Goal: Information Seeking & Learning: Learn about a topic

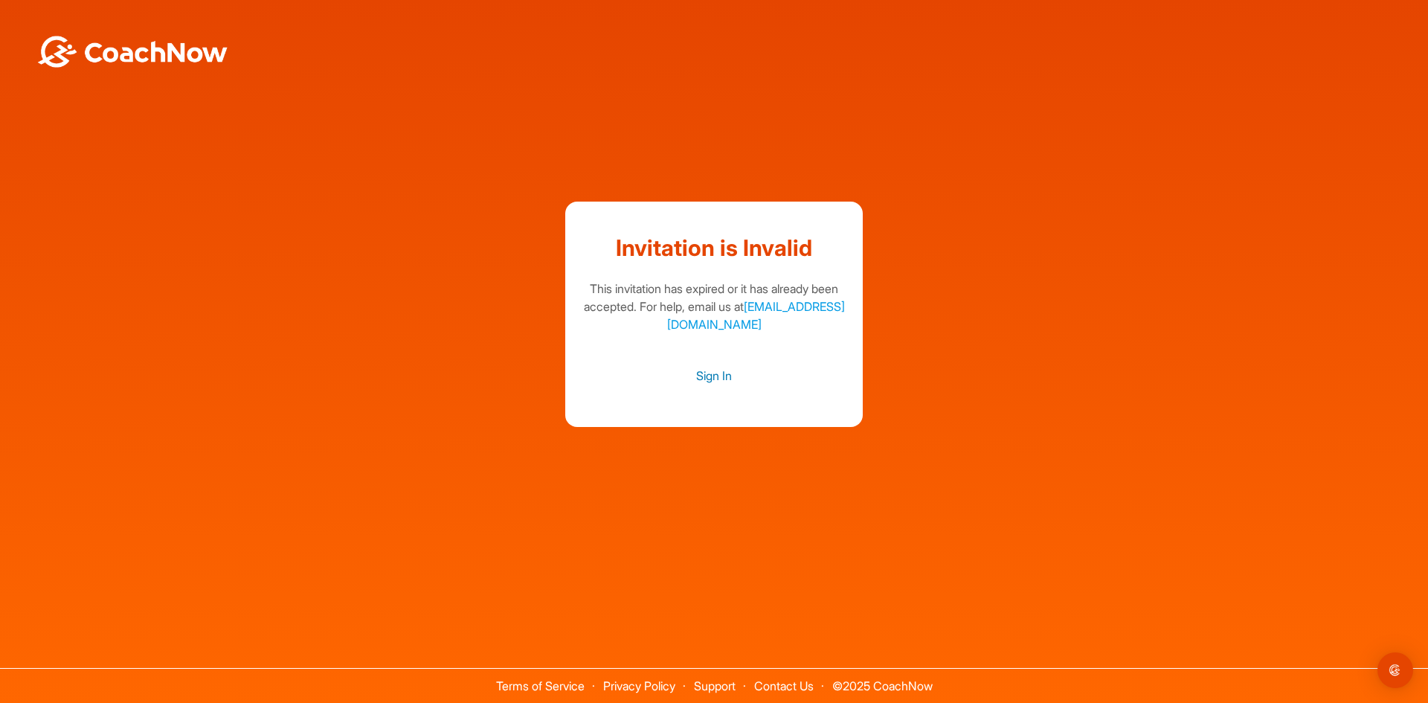
click at [721, 371] on link "Sign In" at bounding box center [714, 375] width 268 height 19
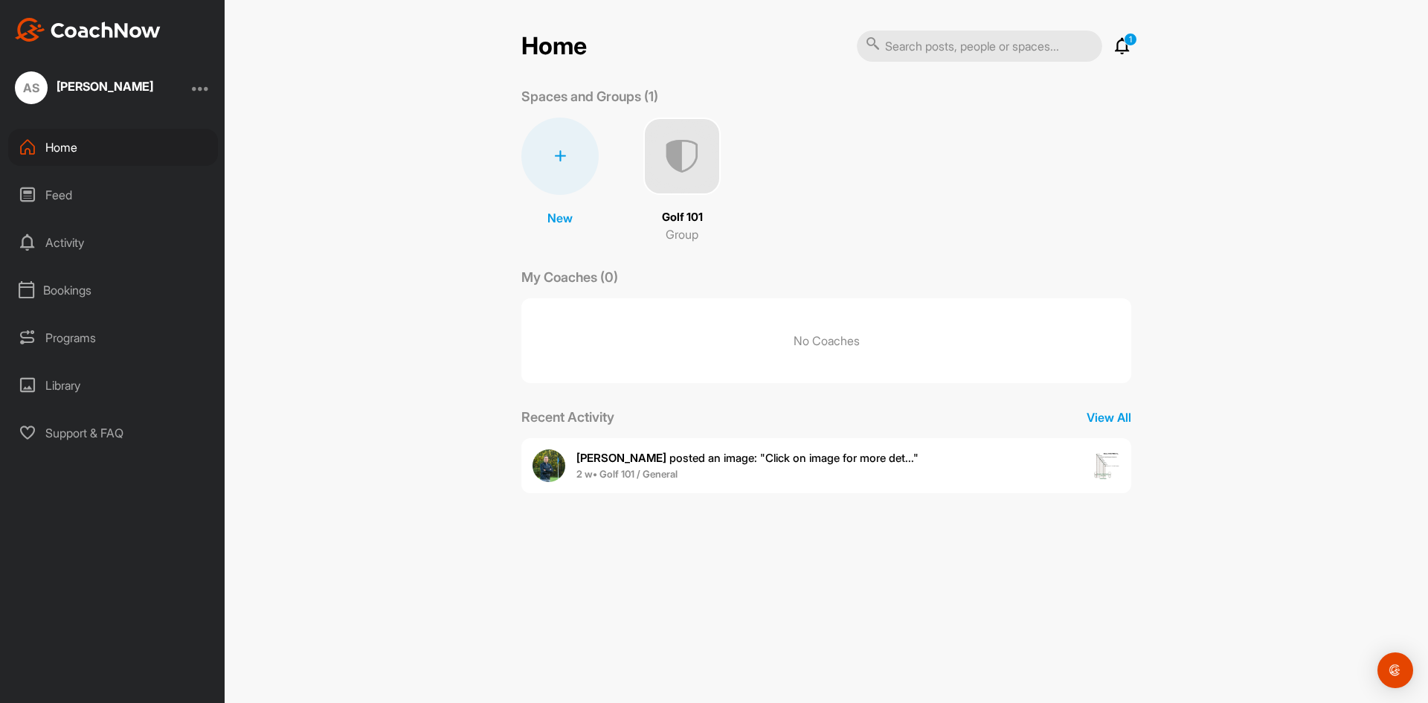
click at [681, 217] on p "Golf 101" at bounding box center [682, 217] width 41 height 17
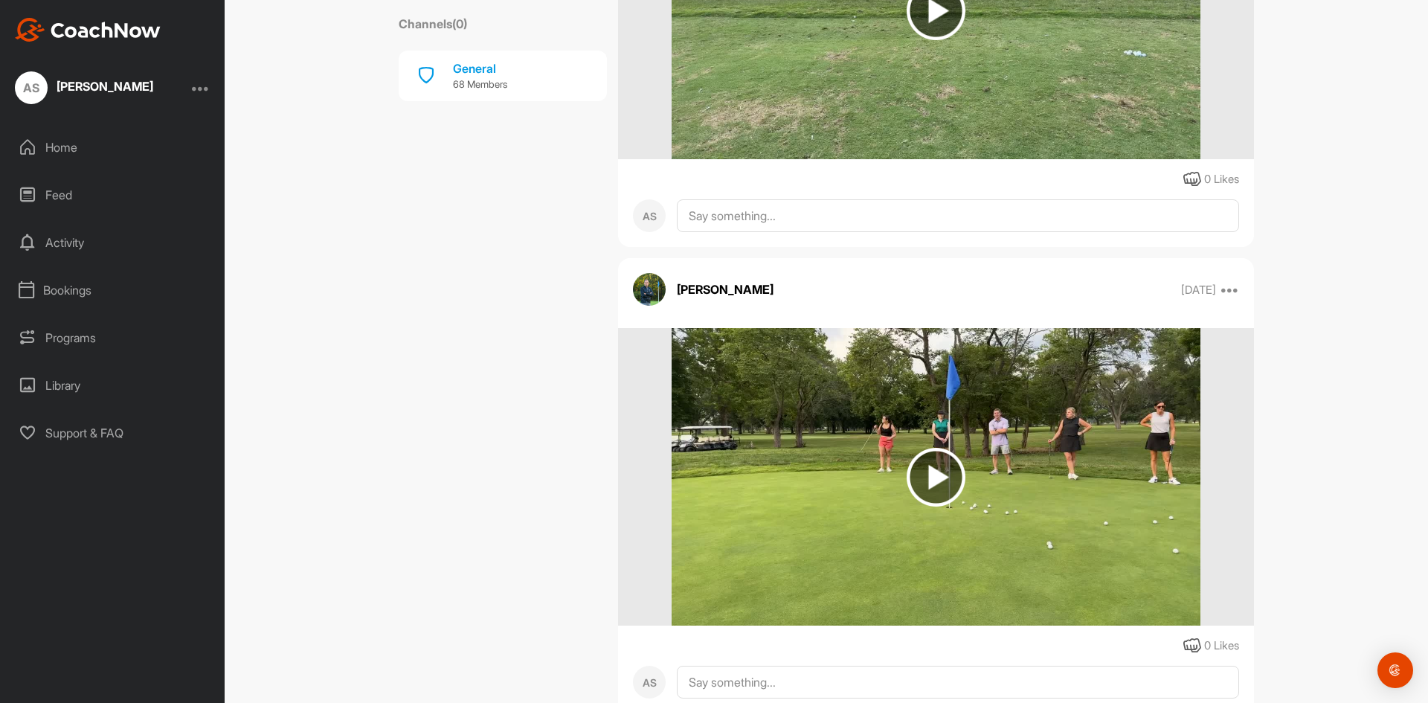
scroll to position [2931, 0]
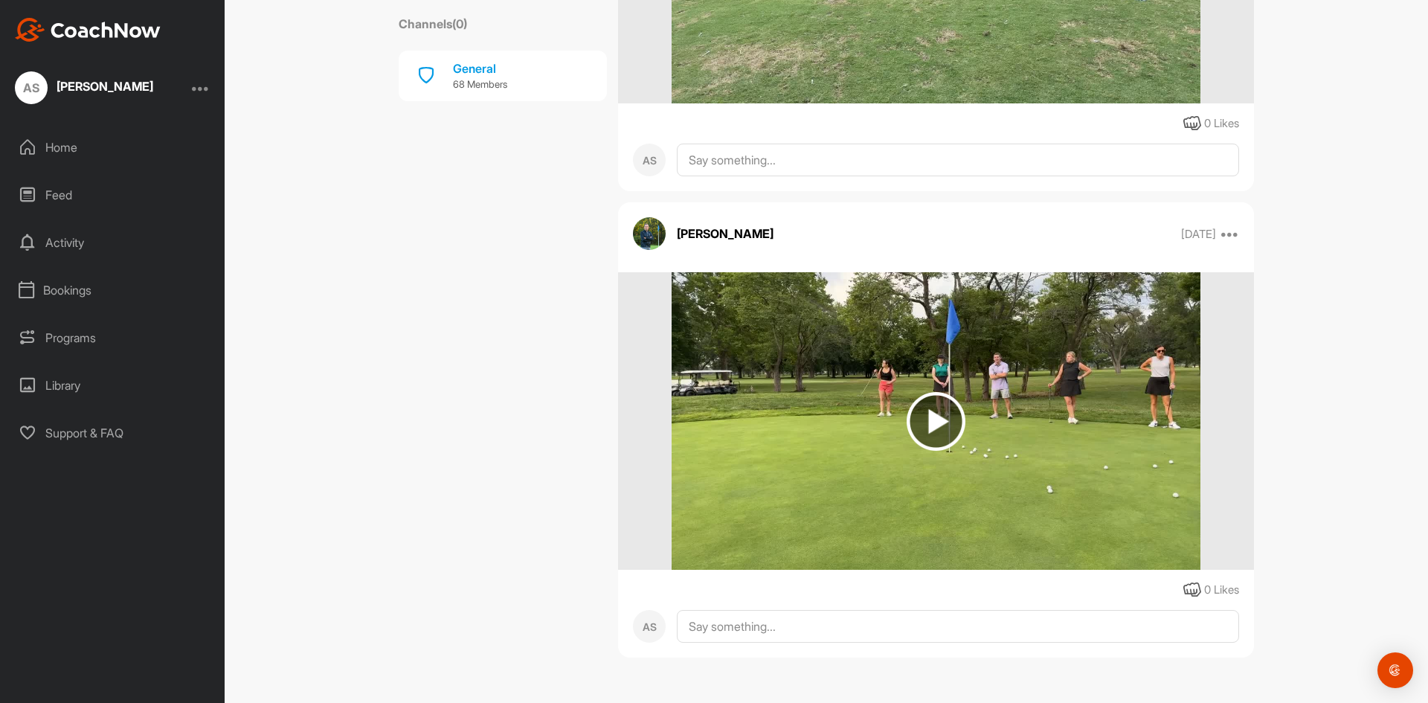
click at [929, 421] on img at bounding box center [936, 421] width 59 height 59
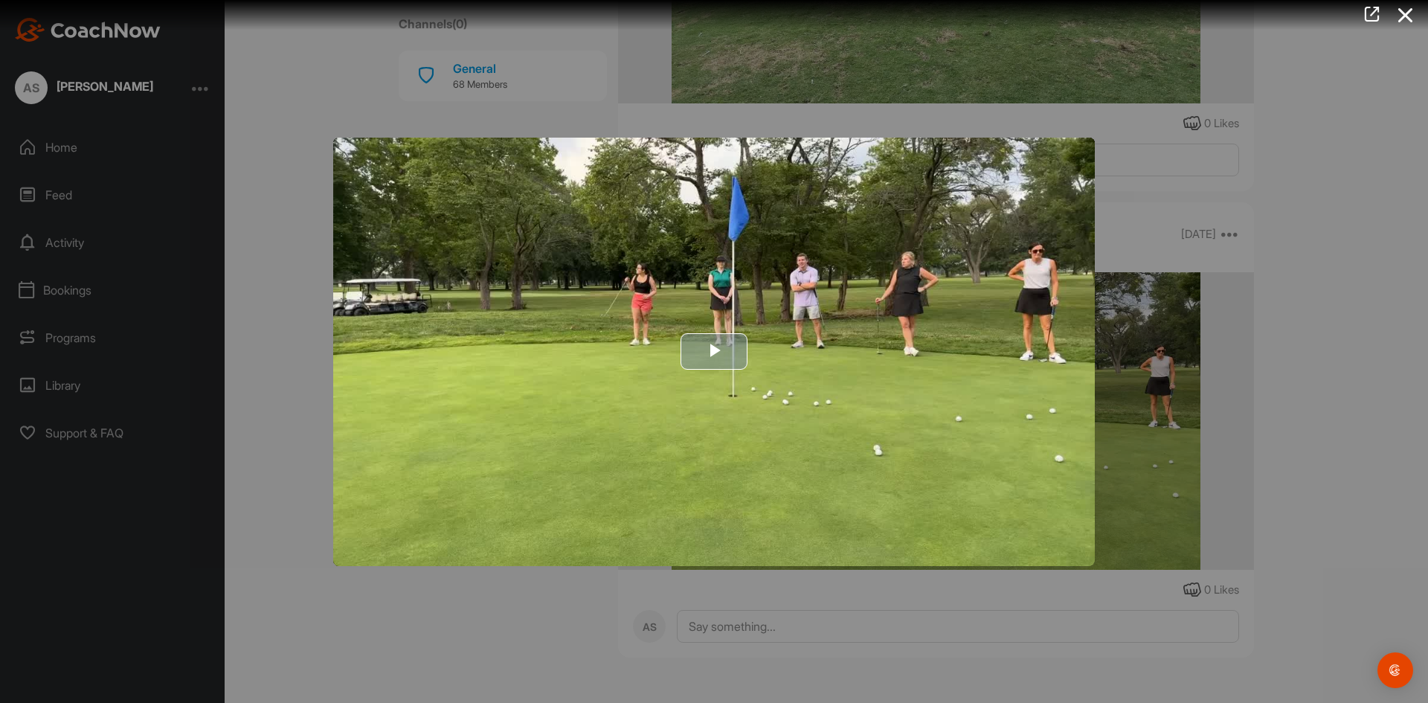
click at [714, 352] on span "Video Player" at bounding box center [714, 352] width 0 height 0
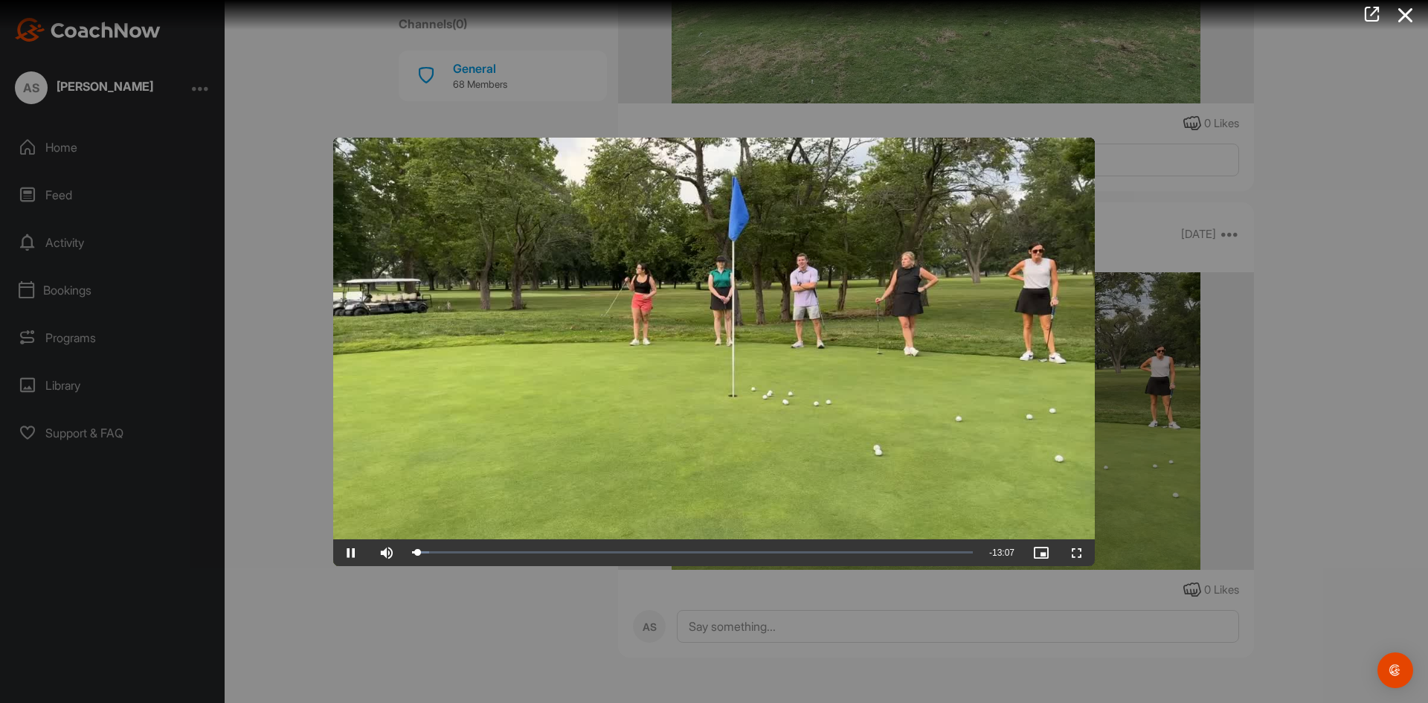
click at [426, 601] on div at bounding box center [714, 351] width 1428 height 703
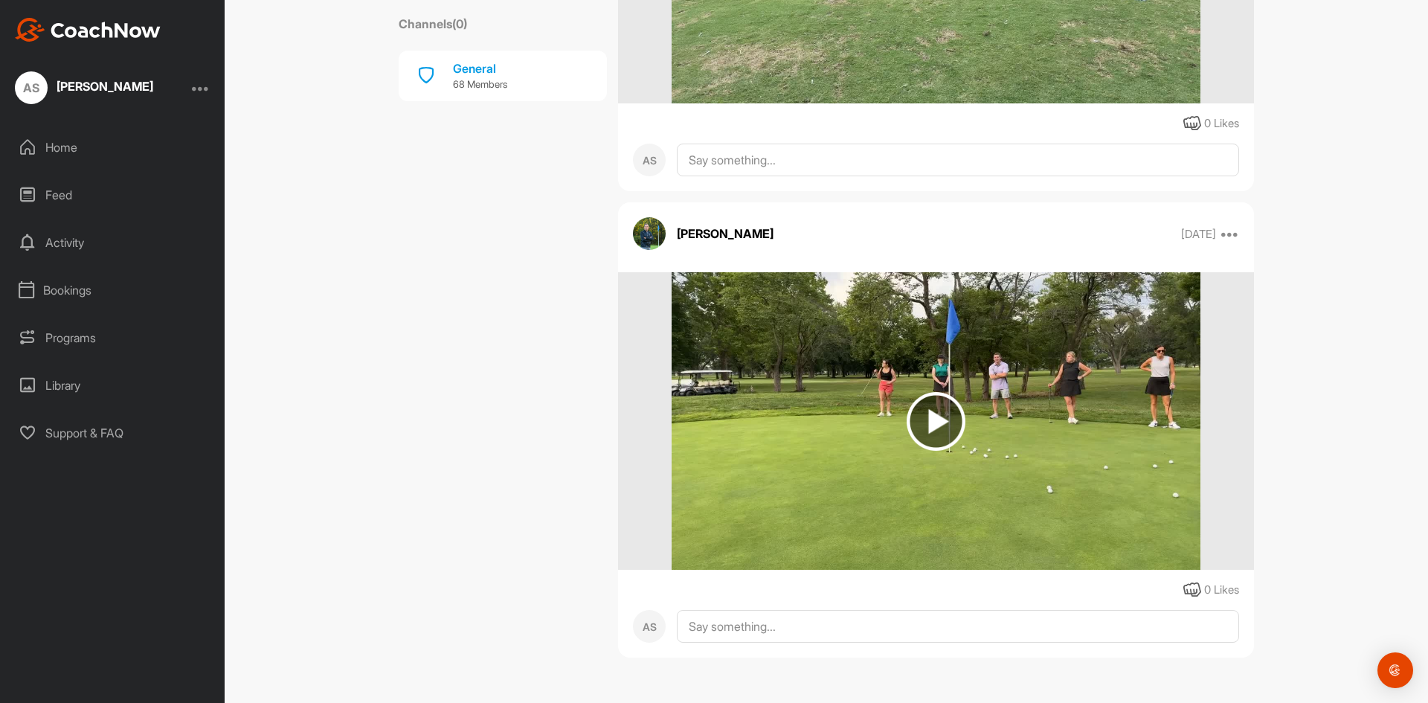
click at [931, 423] on img at bounding box center [936, 421] width 59 height 59
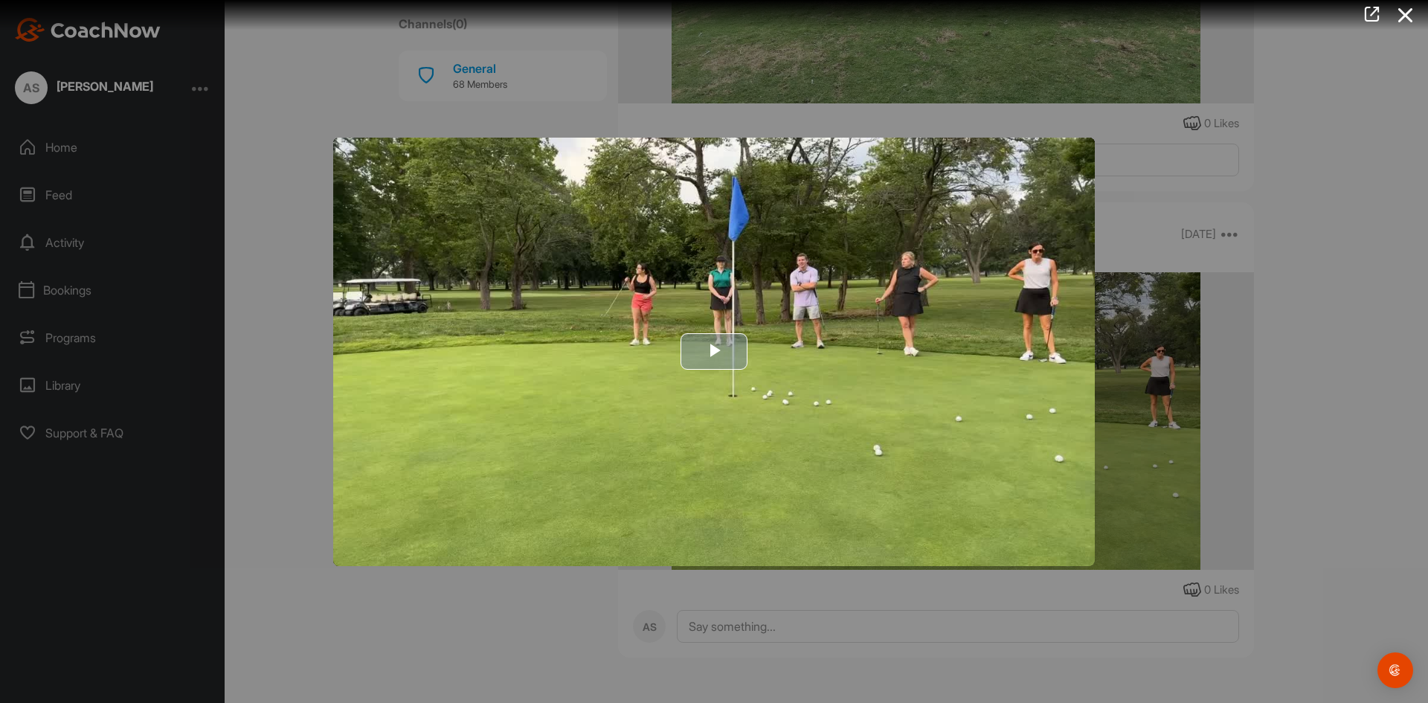
click at [530, 504] on img "Video Player" at bounding box center [714, 352] width 762 height 429
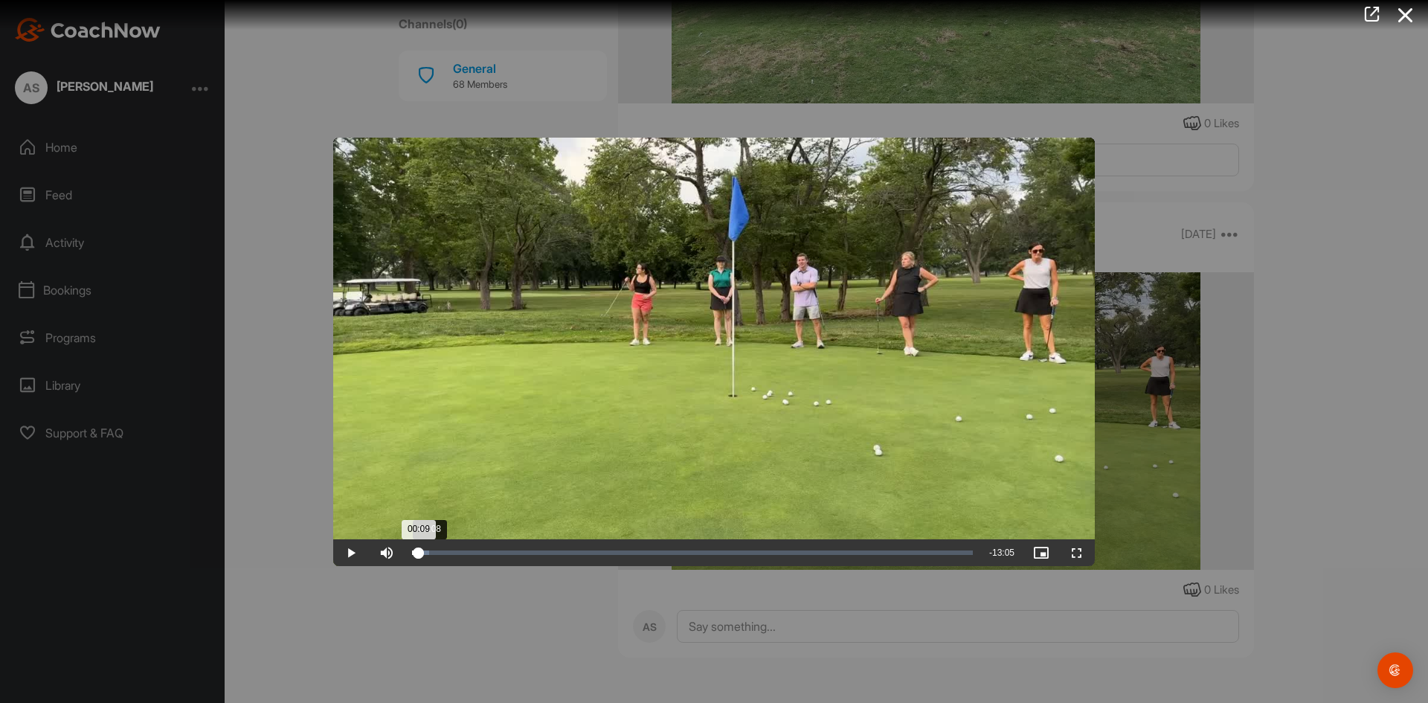
click at [419, 551] on div "00:09" at bounding box center [415, 553] width 7 height 4
click at [425, 551] on div "00:17" at bounding box center [418, 553] width 13 height 4
click at [432, 552] on div "Loaded : 3.36% 00:27 00:26" at bounding box center [692, 553] width 561 height 4
click at [348, 553] on span "Video Player" at bounding box center [351, 553] width 36 height 0
click at [1263, 314] on div at bounding box center [714, 351] width 1428 height 703
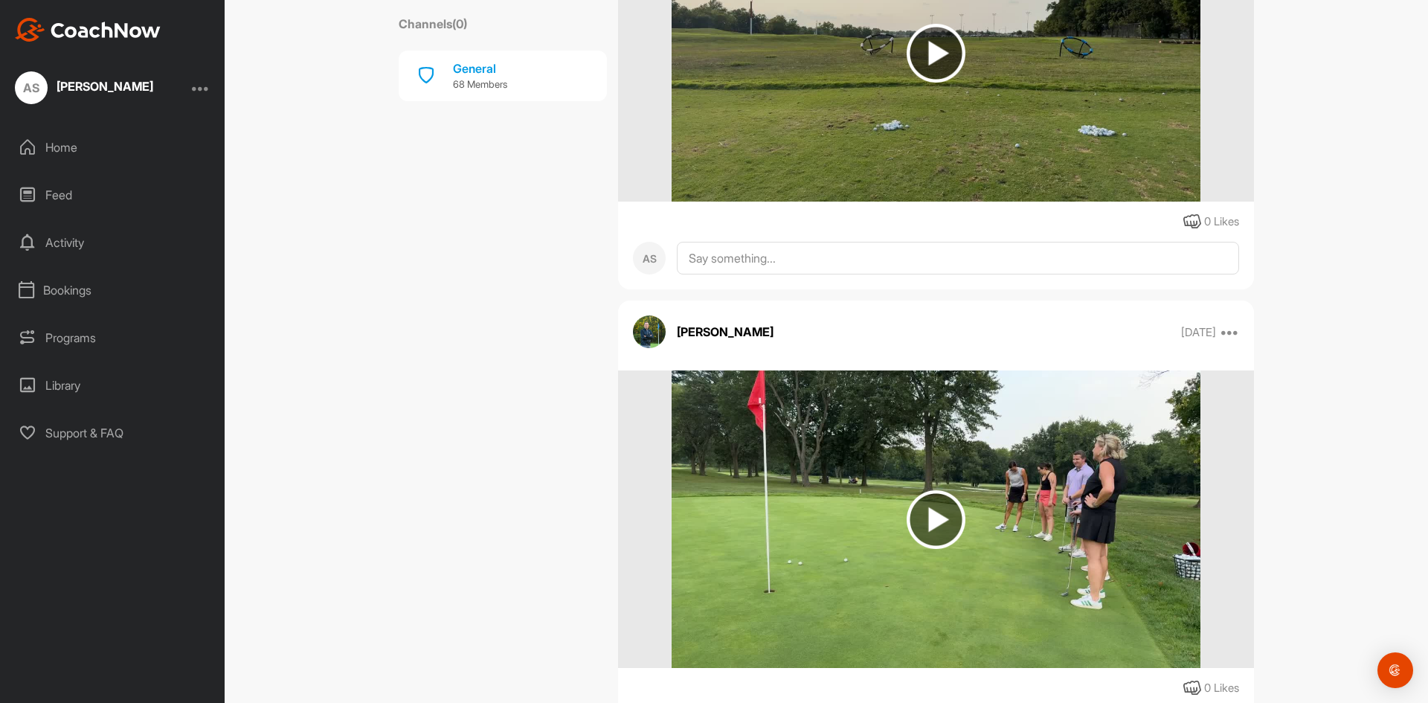
scroll to position [1666, 0]
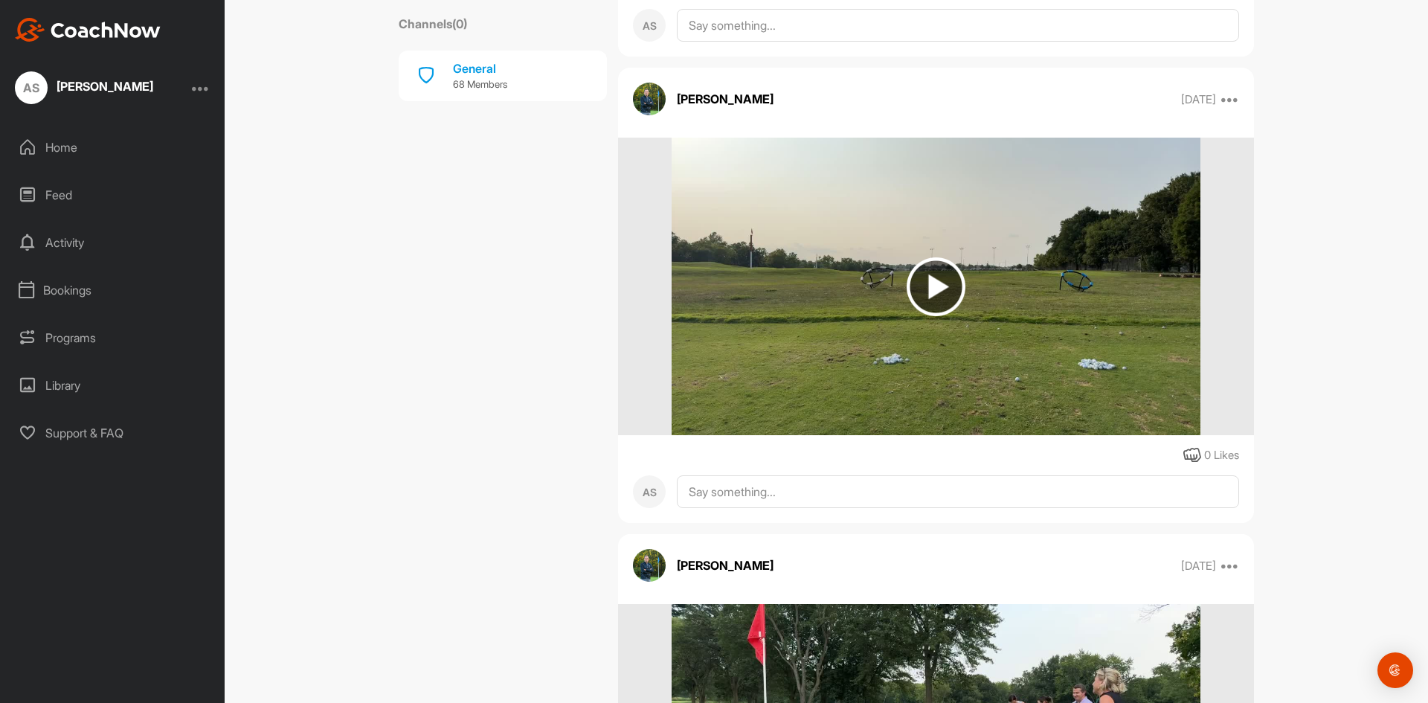
click at [927, 286] on img at bounding box center [936, 286] width 59 height 59
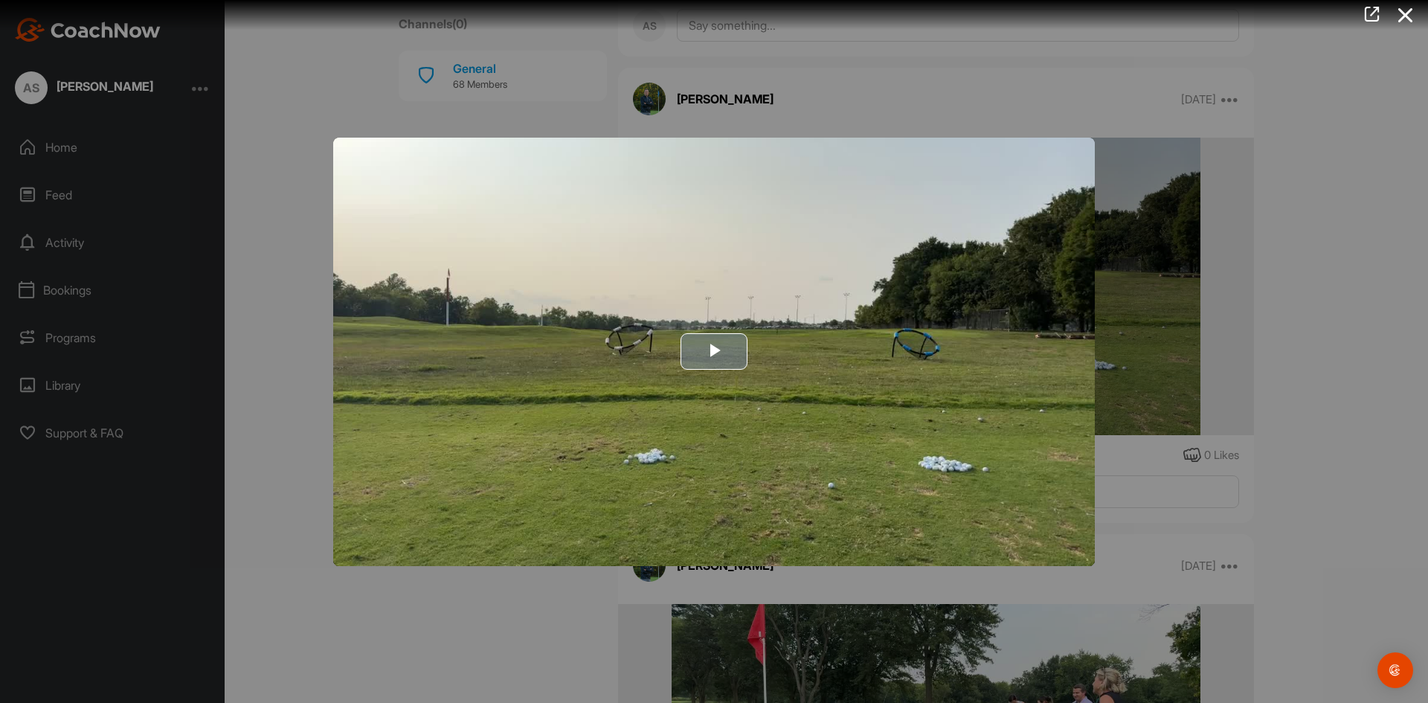
click at [714, 352] on span "Video Player" at bounding box center [714, 352] width 0 height 0
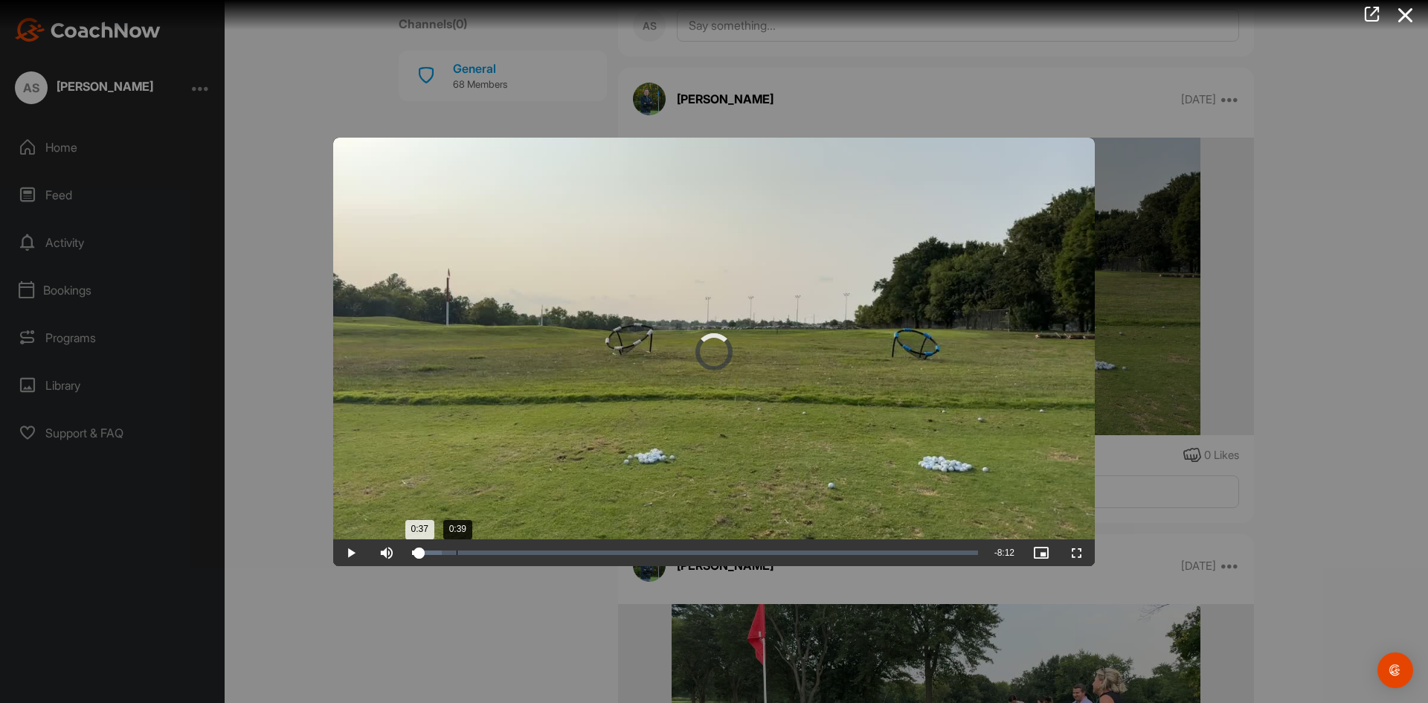
drag, startPoint x: 417, startPoint y: 554, endPoint x: 460, endPoint y: 555, distance: 43.2
click at [460, 555] on div "Loaded : 5.32% 0:39 0:37" at bounding box center [695, 552] width 581 height 27
click at [350, 553] on span "Video Player" at bounding box center [351, 553] width 36 height 0
